Goal: Transaction & Acquisition: Purchase product/service

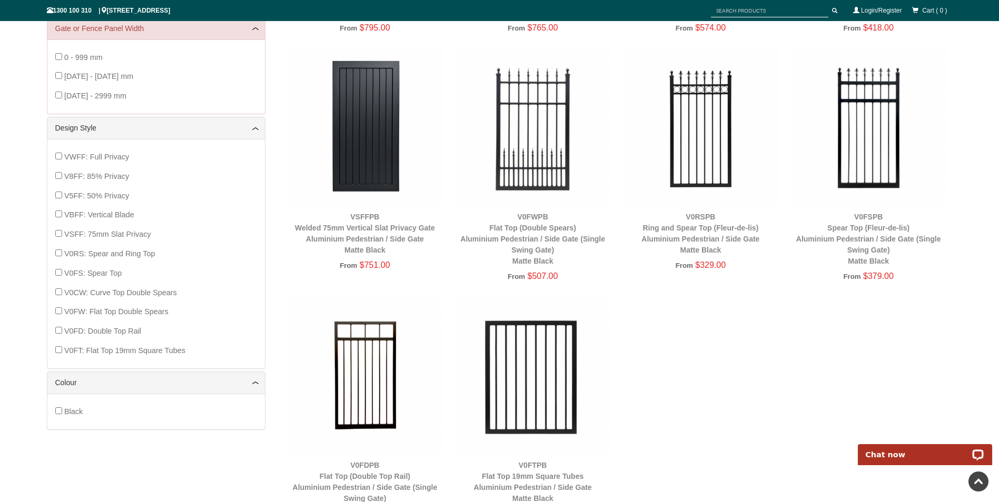
scroll to position [400, 0]
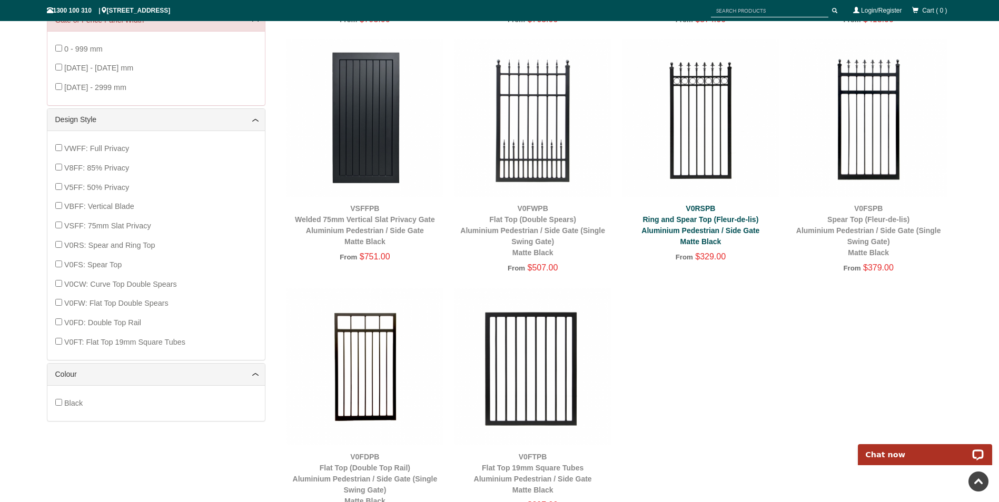
click at [691, 221] on link "V0RSPB Ring and Spear Top (Fleur-de-lis) Aluminium Pedestrian / Side Gate Matte…" at bounding box center [700, 225] width 118 height 42
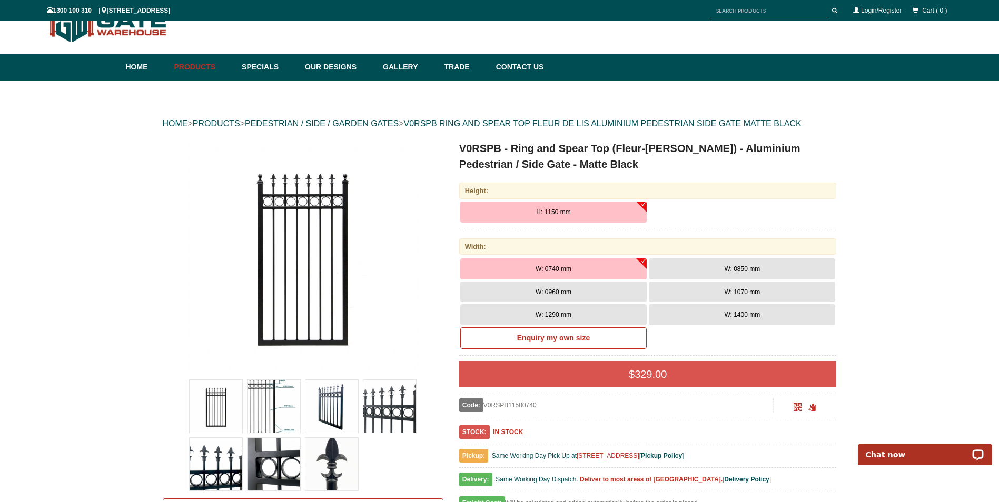
click at [729, 294] on span "W: 1070 mm" at bounding box center [742, 291] width 36 height 7
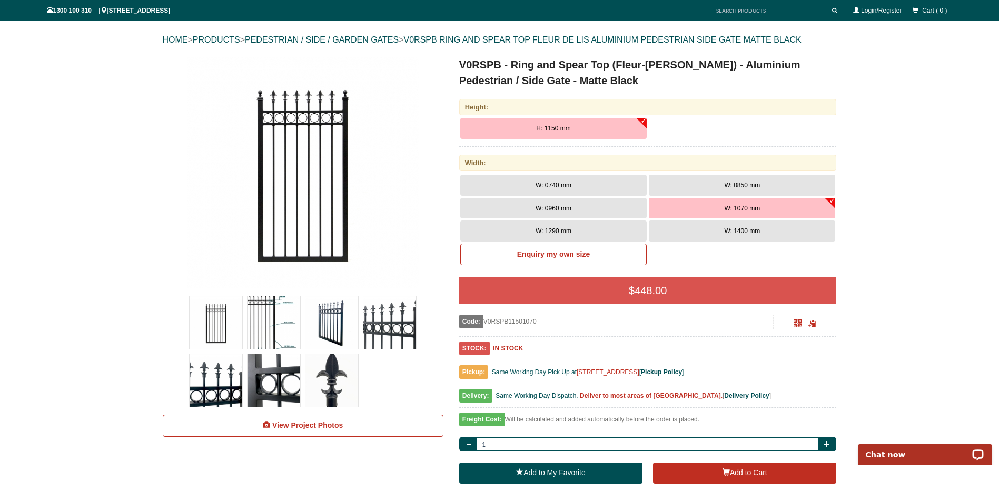
scroll to position [111, 0]
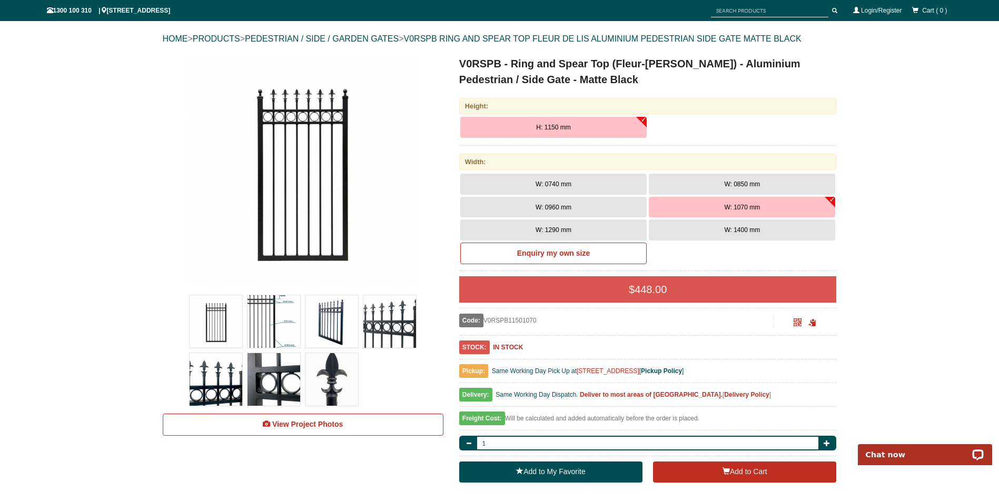
click at [724, 393] on b "Delivery Policy" at bounding box center [746, 394] width 45 height 7
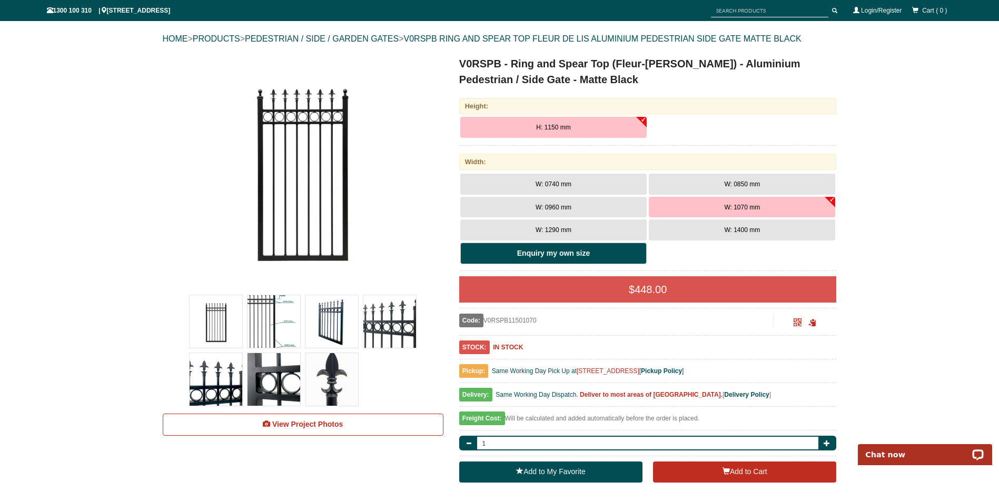
click at [540, 255] on b "Enquiry my own size" at bounding box center [553, 253] width 73 height 8
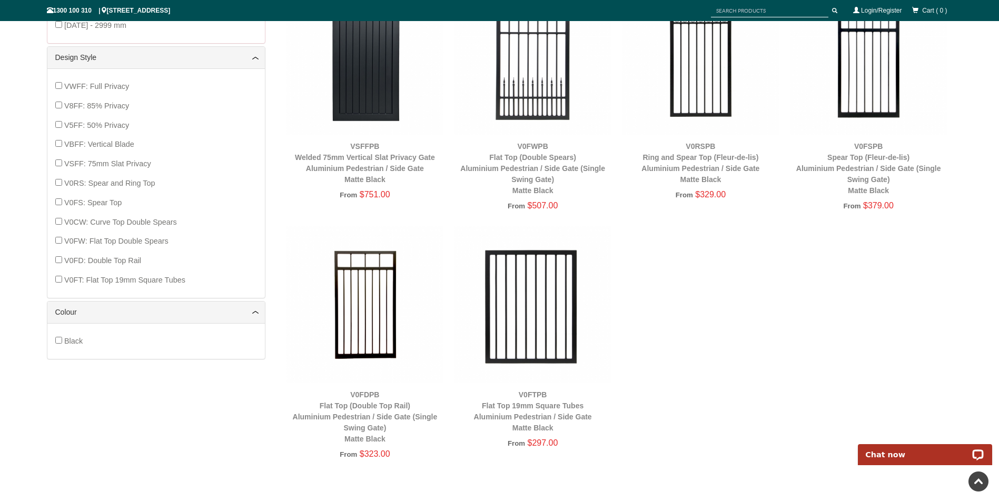
scroll to position [346, 0]
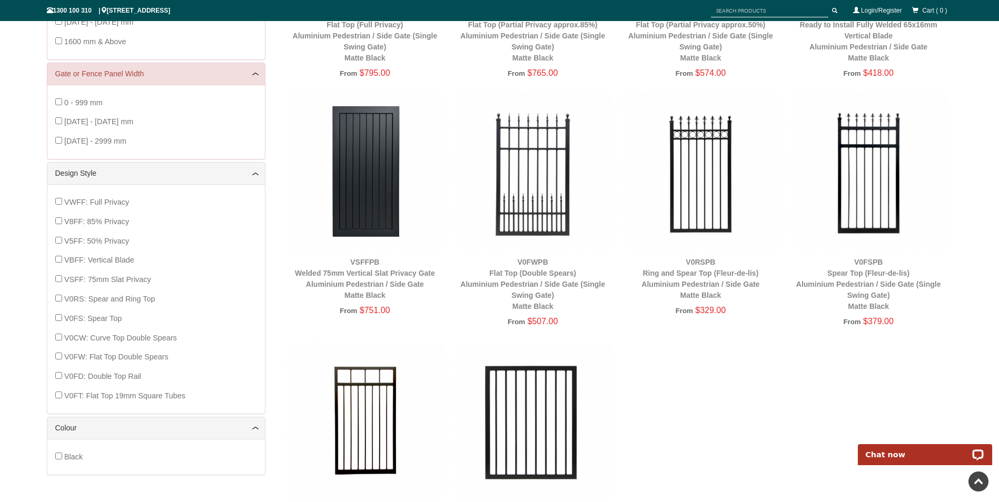
click at [701, 178] on img at bounding box center [700, 171] width 157 height 157
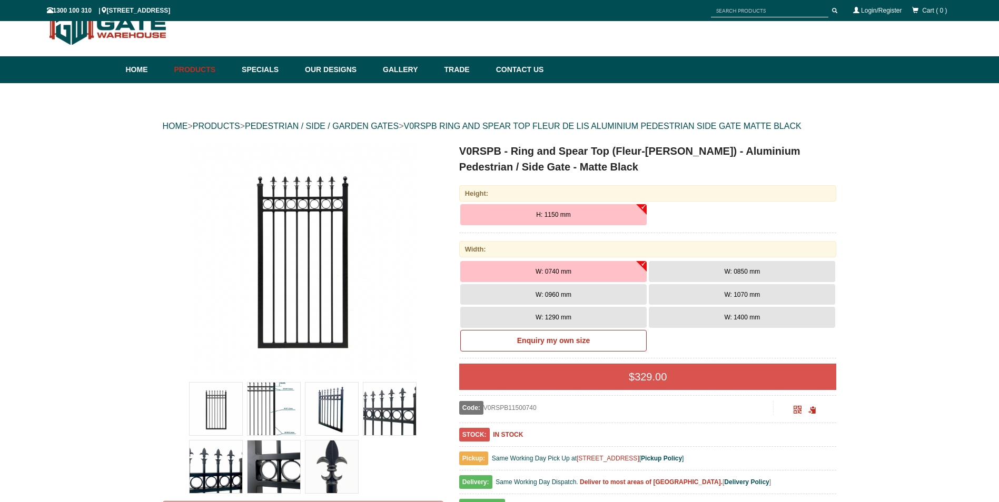
scroll to position [26, 0]
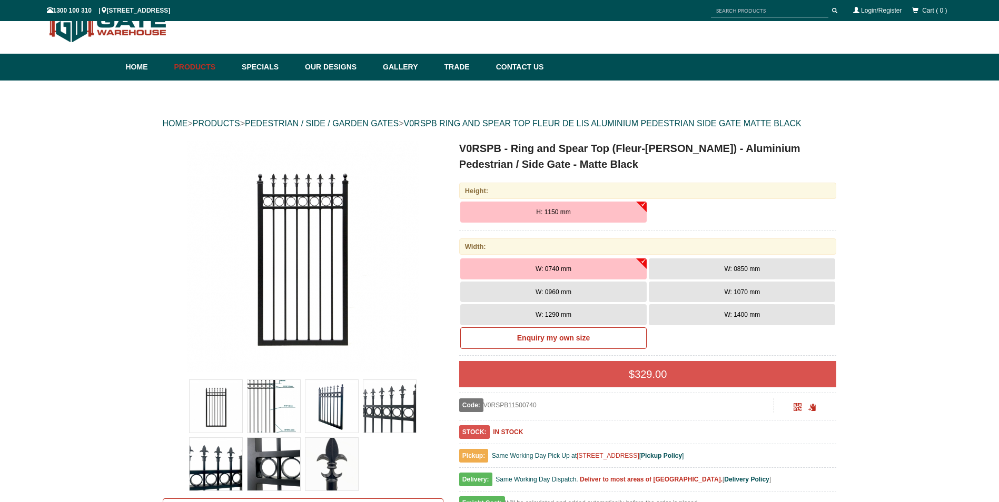
click at [724, 293] on span "W: 1070 mm" at bounding box center [742, 291] width 36 height 7
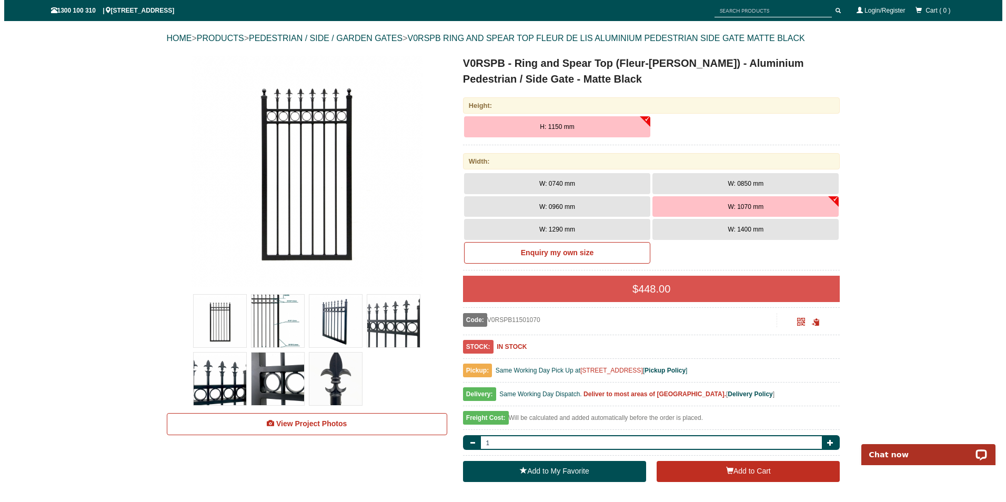
scroll to position [117, 0]
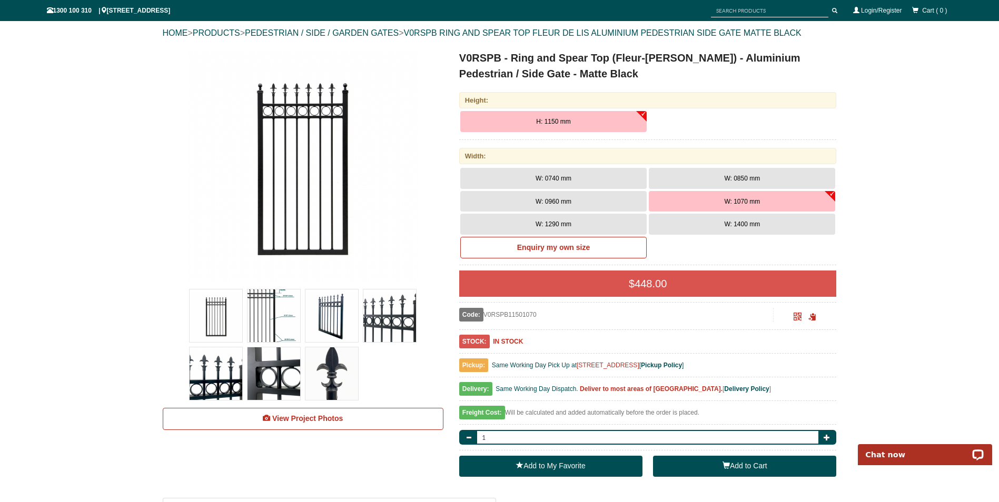
click at [733, 466] on button "Add to Cart" at bounding box center [744, 466] width 183 height 21
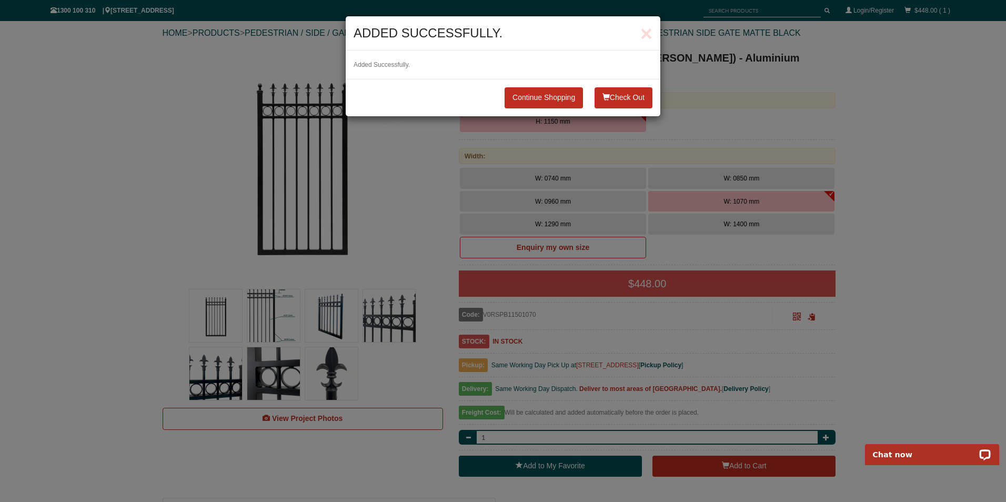
click at [621, 97] on button "Check Out" at bounding box center [624, 97] width 58 height 21
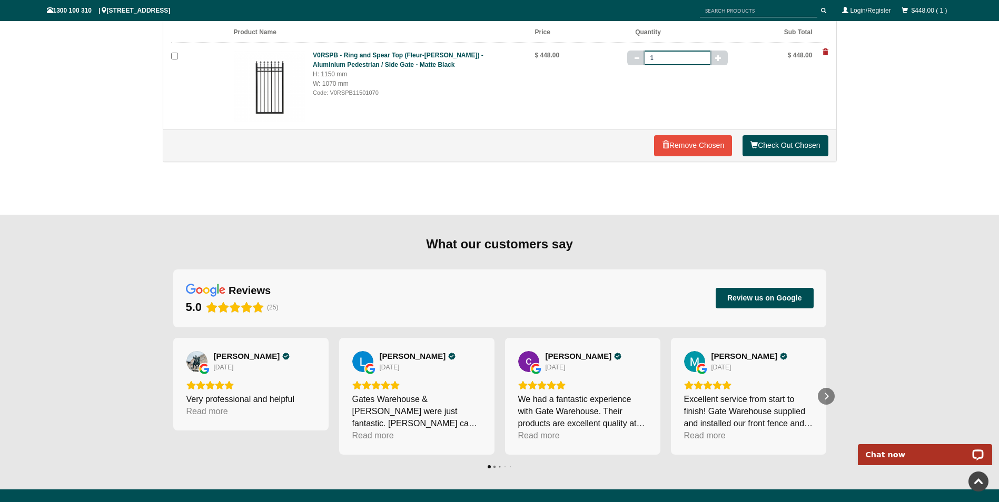
scroll to position [74, 0]
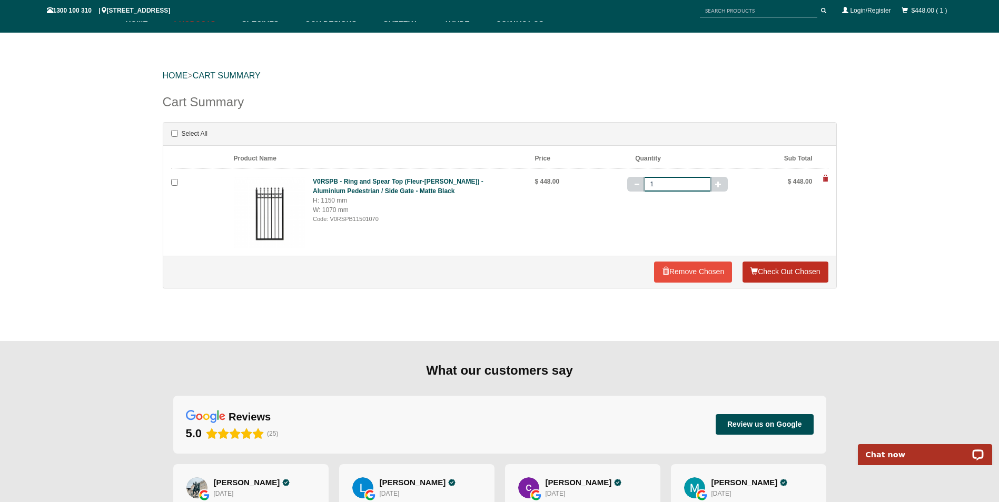
click at [788, 270] on link "Check Out Chosen" at bounding box center [784, 272] width 85 height 21
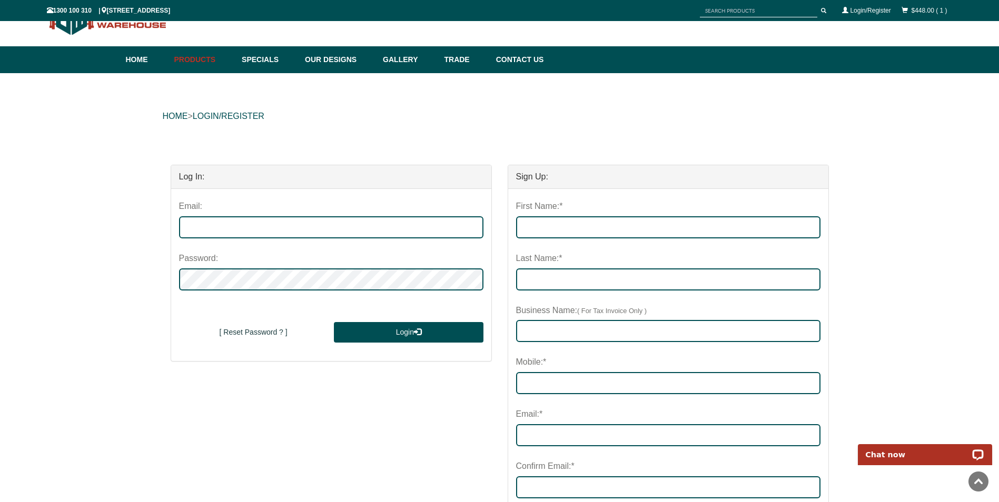
scroll to position [31, 0]
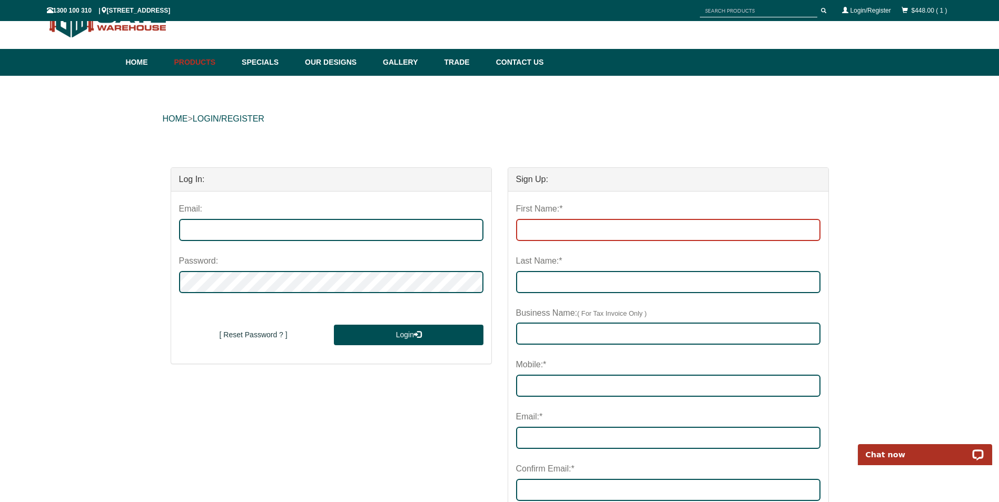
click at [569, 232] on input "First Name:*" at bounding box center [668, 230] width 304 height 22
type input "Steve Emery"
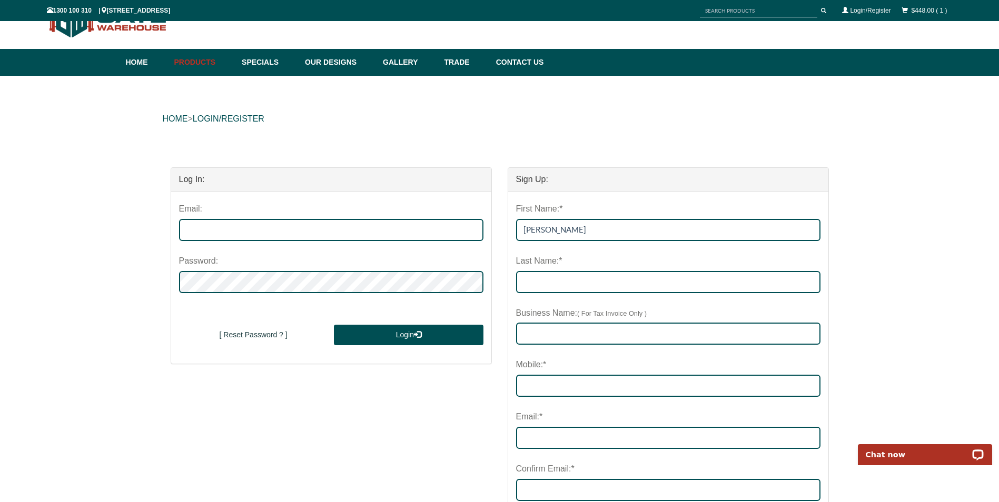
type input "Emery"
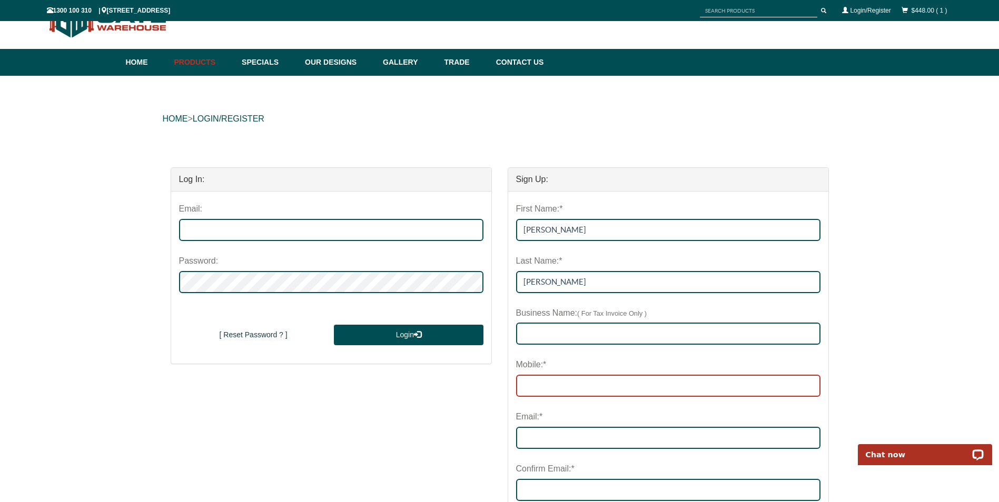
type input "smemery65@bigpond.com"
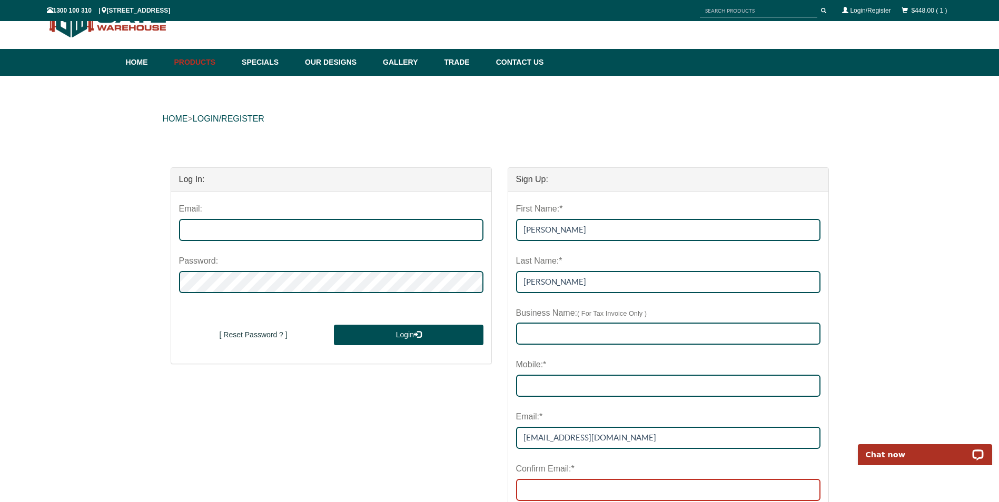
type input "smemery65@bigpond.com"
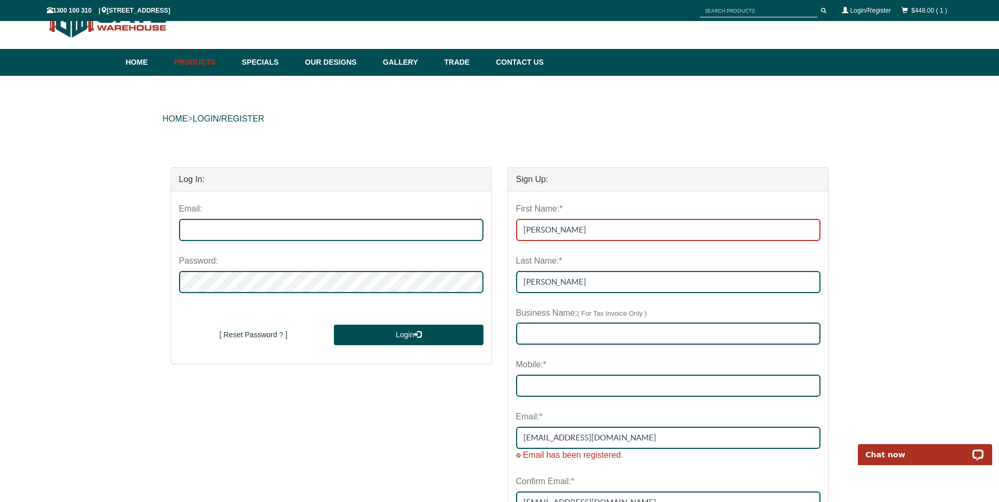
click at [588, 231] on input "Steve Emery" at bounding box center [668, 230] width 304 height 22
type input "Steve"
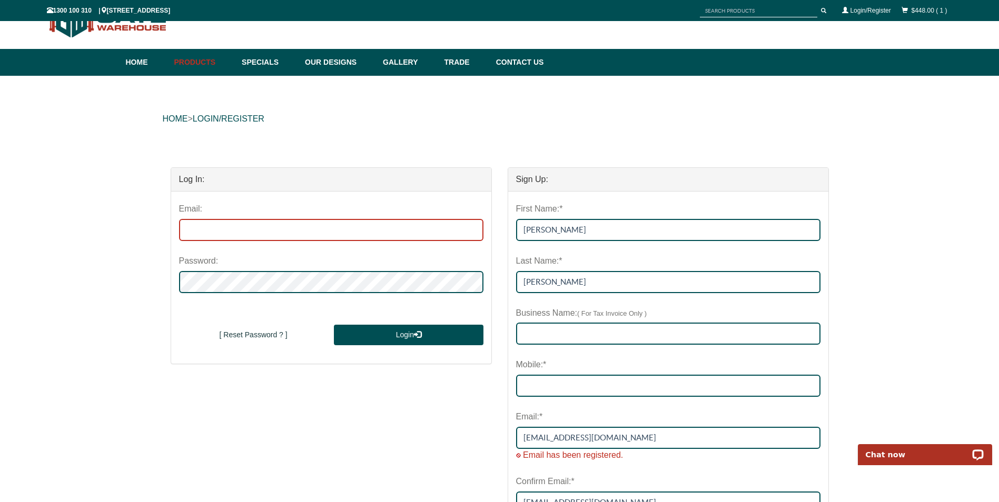
click at [260, 228] on input "email" at bounding box center [331, 230] width 304 height 22
type input "smemery65@bigpond.com"
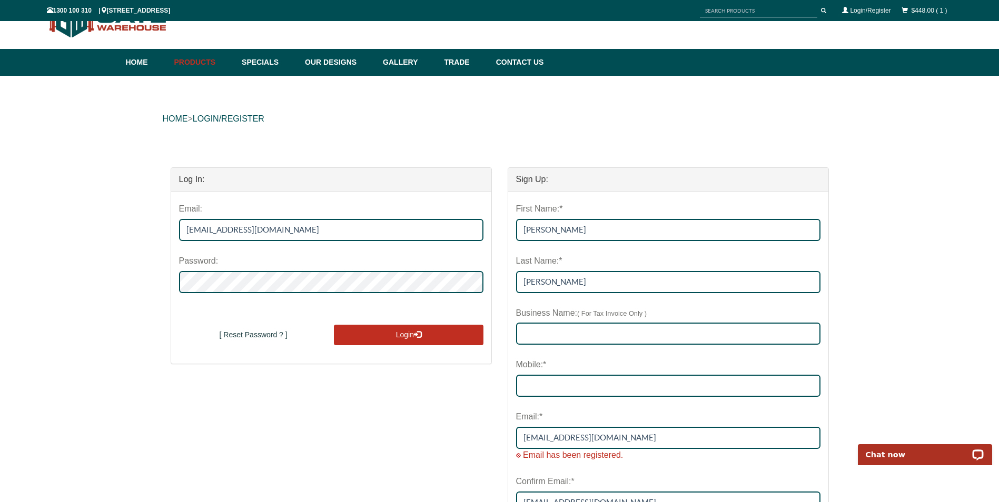
click at [400, 332] on button "Login" at bounding box center [408, 335] width 149 height 21
